Goal: Complete application form: Complete application form

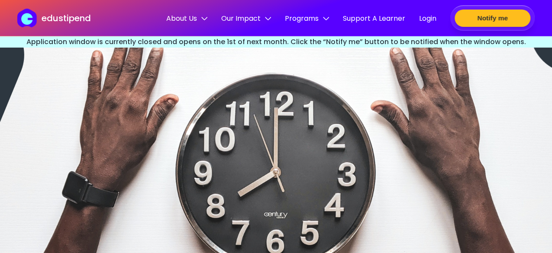
scroll to position [2447, 0]
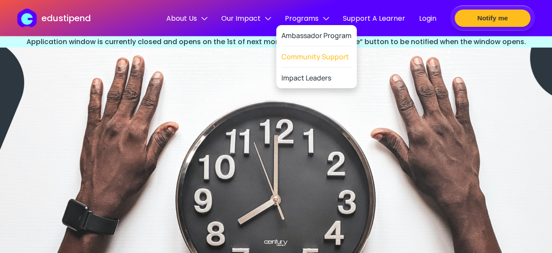
click at [314, 57] on link "Community Support" at bounding box center [316, 56] width 70 height 21
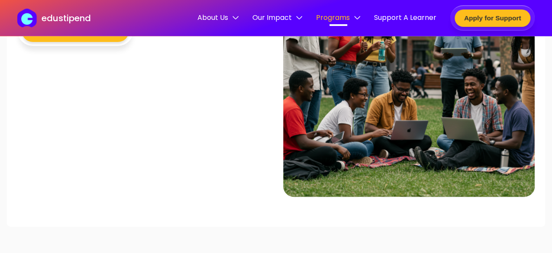
scroll to position [1819, 0]
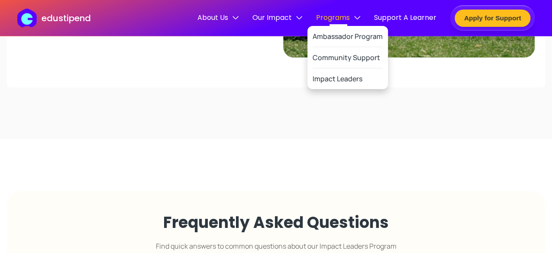
click at [357, 16] on img at bounding box center [357, 18] width 6 height 6
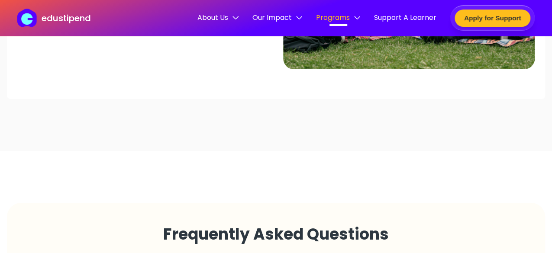
scroll to position [1992, 0]
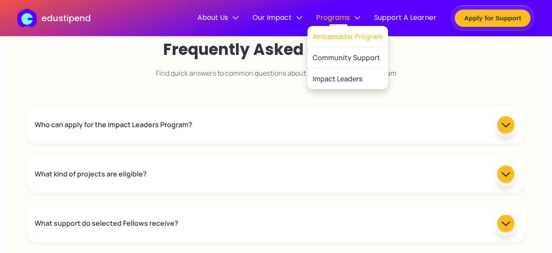
click at [352, 32] on link "Ambassador Program" at bounding box center [348, 36] width 70 height 21
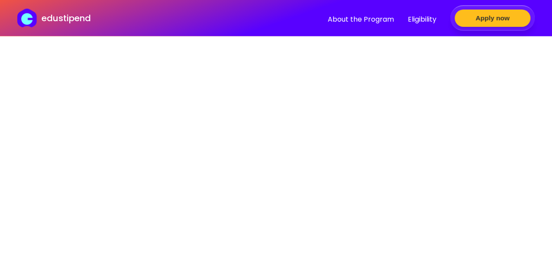
scroll to position [1732, 0]
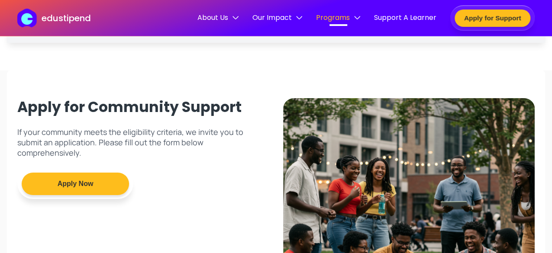
scroll to position [1522, 0]
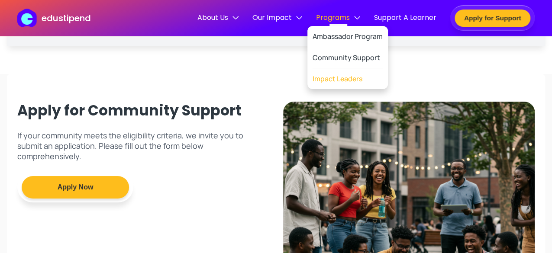
click at [342, 80] on link "Impact Leaders" at bounding box center [338, 78] width 50 height 21
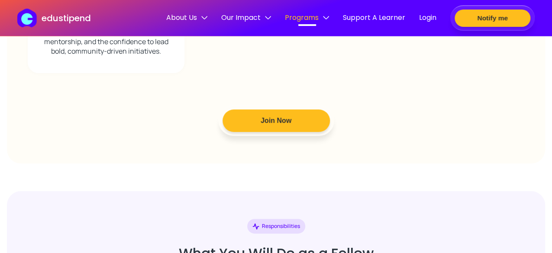
scroll to position [1766, 0]
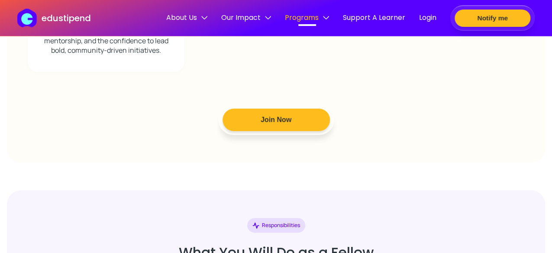
click at [65, 18] on p "edustipend" at bounding box center [66, 18] width 49 height 13
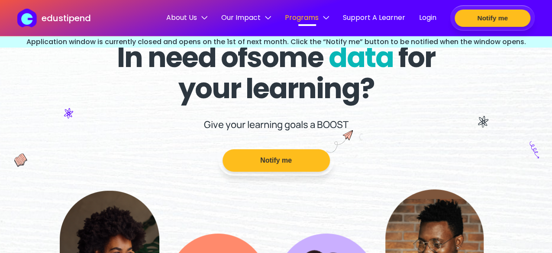
scroll to position [43, 0]
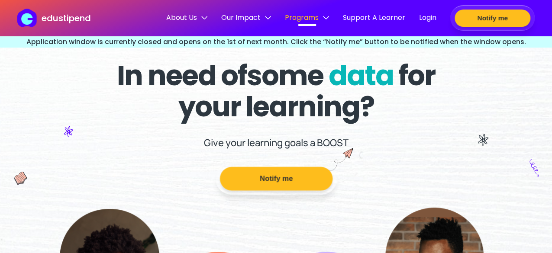
click at [267, 174] on button "Notify me" at bounding box center [276, 179] width 113 height 24
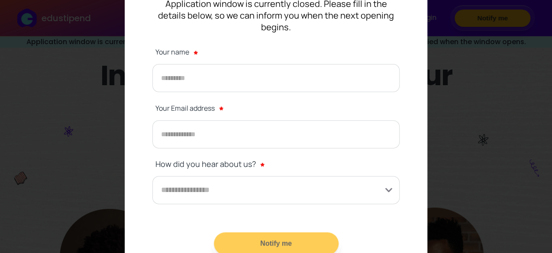
scroll to position [120, 0]
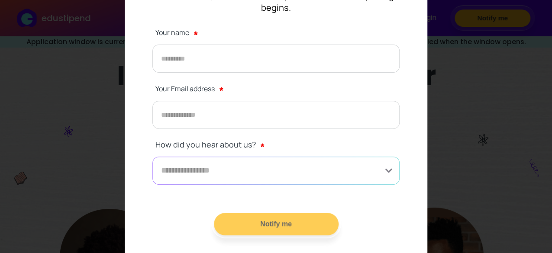
click at [259, 167] on input at bounding box center [275, 171] width 247 height 28
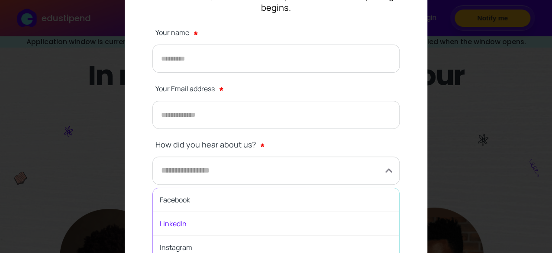
click at [219, 213] on span "LinkedIn" at bounding box center [276, 224] width 246 height 24
type input "********"
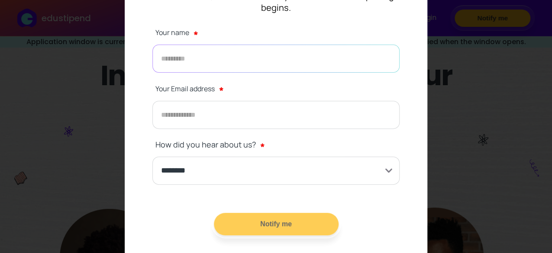
click at [200, 51] on input "text" at bounding box center [275, 59] width 247 height 28
type input "******"
click at [188, 102] on input "email" at bounding box center [275, 115] width 247 height 28
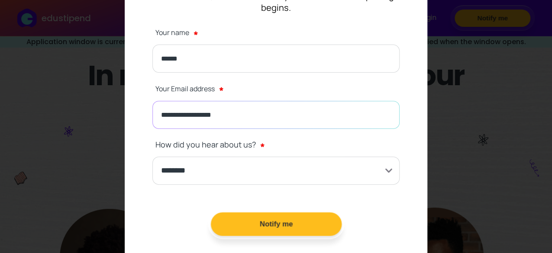
type input "**********"
click at [301, 213] on button "Notify me" at bounding box center [275, 225] width 131 height 24
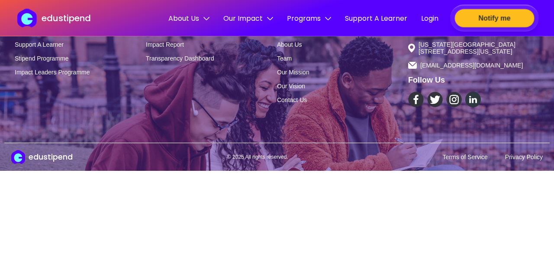
click at [491, 23] on button "Notify me" at bounding box center [495, 18] width 80 height 18
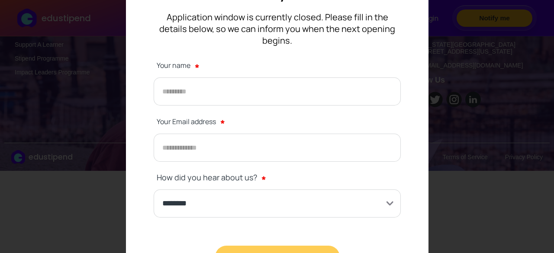
scroll to position [120, 0]
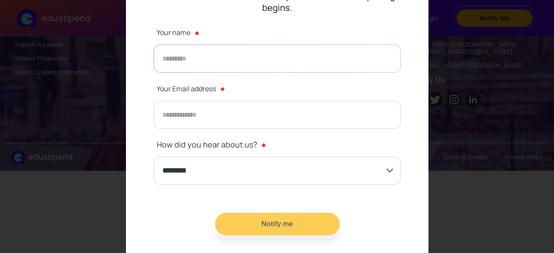
click at [219, 45] on input "text" at bounding box center [277, 59] width 247 height 28
type input "******"
click at [206, 103] on input "email" at bounding box center [277, 115] width 247 height 28
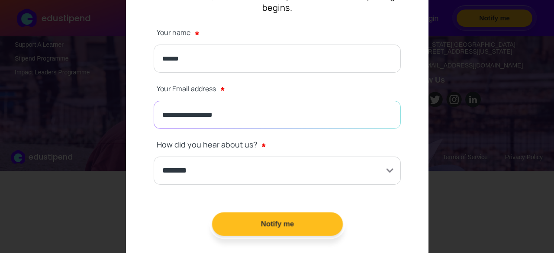
type input "**********"
click at [284, 213] on button "Notify me" at bounding box center [277, 225] width 131 height 24
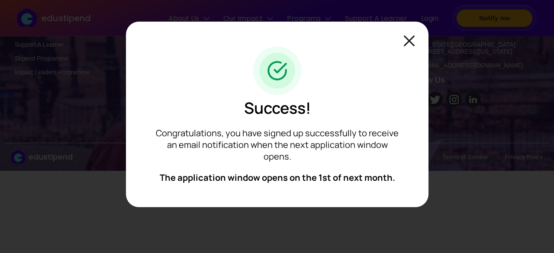
scroll to position [0, 0]
click at [412, 39] on img at bounding box center [409, 41] width 11 height 11
